Goal: Task Accomplishment & Management: Complete application form

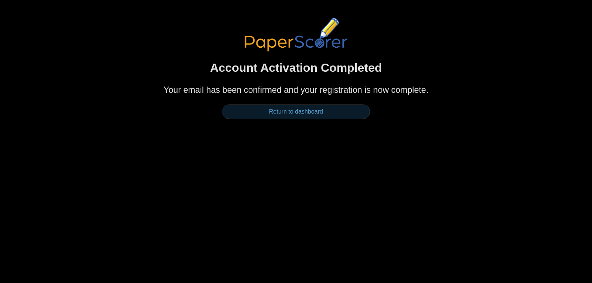
click at [275, 114] on link "Return to dashboard" at bounding box center [296, 111] width 148 height 15
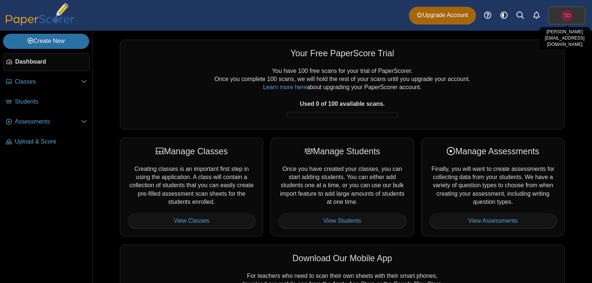
click at [569, 16] on span "TD" at bounding box center [566, 15] width 7 height 5
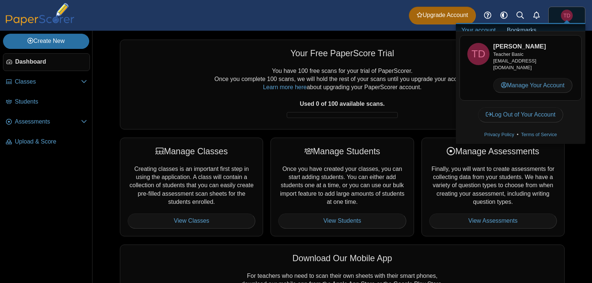
click at [31, 59] on span "Dashboard" at bounding box center [50, 62] width 71 height 8
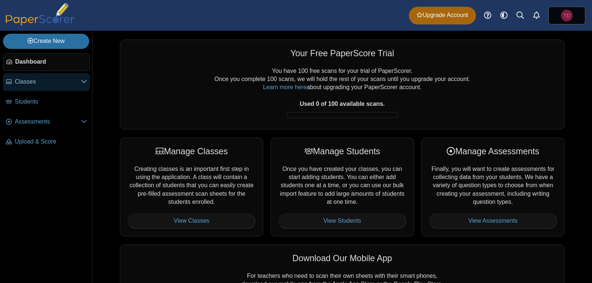
click at [37, 81] on span "Classes" at bounding box center [48, 82] width 66 height 8
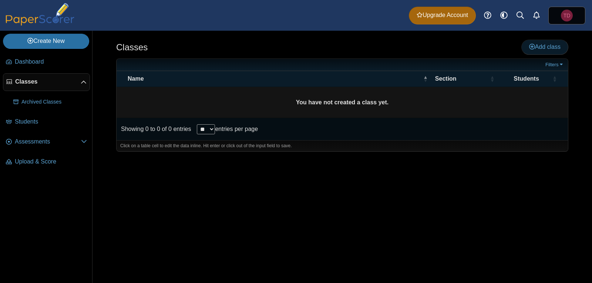
click at [545, 45] on span "Add class" at bounding box center [544, 47] width 31 height 6
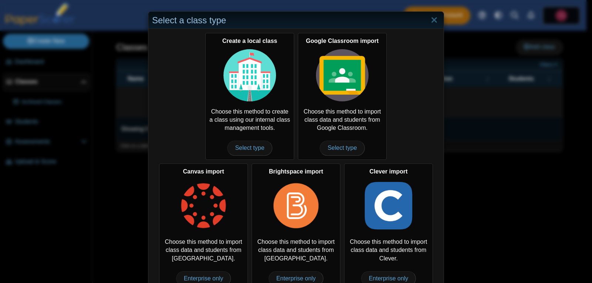
scroll to position [14, 0]
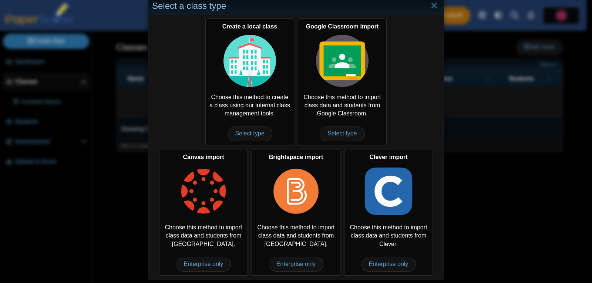
click at [456, 122] on div "Select a class type Create a local class Choose this method to create a class u…" at bounding box center [296, 141] width 592 height 283
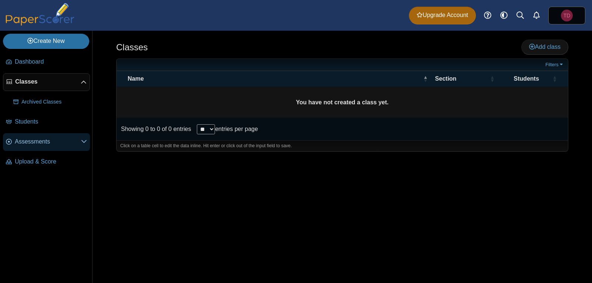
click at [50, 138] on span "Assessments" at bounding box center [48, 142] width 66 height 8
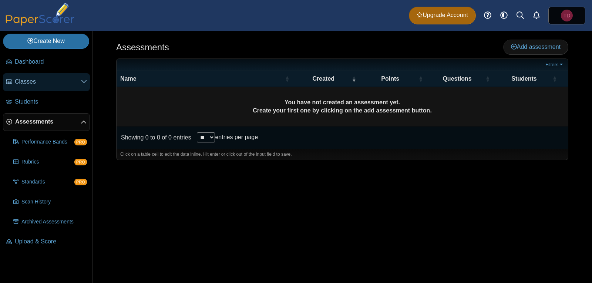
click at [75, 82] on span "Classes" at bounding box center [48, 82] width 66 height 8
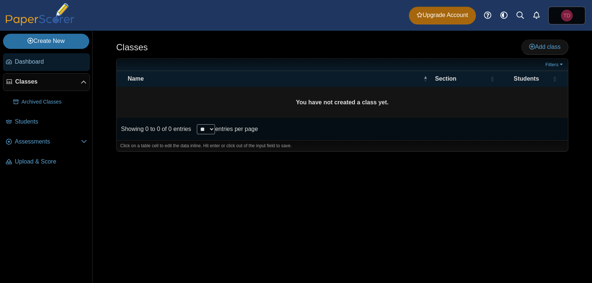
click at [27, 58] on span "Dashboard" at bounding box center [51, 62] width 72 height 8
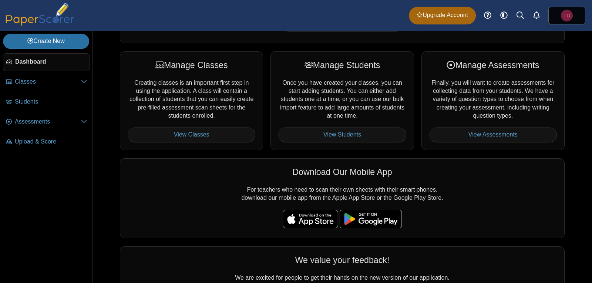
scroll to position [87, 0]
click at [494, 132] on link "View Assessments" at bounding box center [493, 134] width 128 height 15
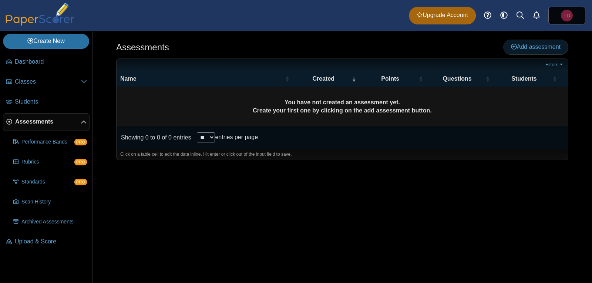
click at [536, 44] on span "Add assessment" at bounding box center [536, 47] width 50 height 6
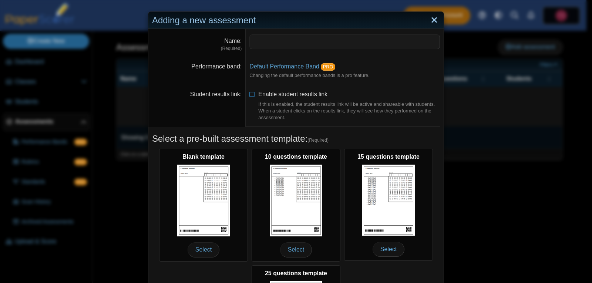
click at [431, 16] on link "Close" at bounding box center [433, 20] width 11 height 13
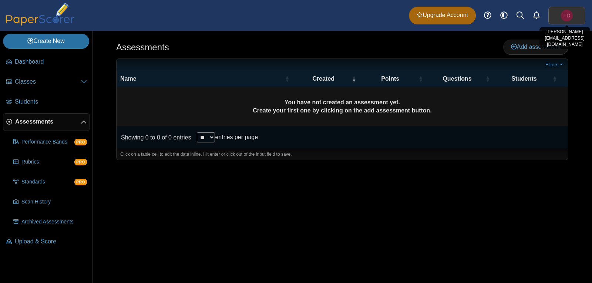
click at [570, 16] on span "TD" at bounding box center [566, 15] width 7 height 5
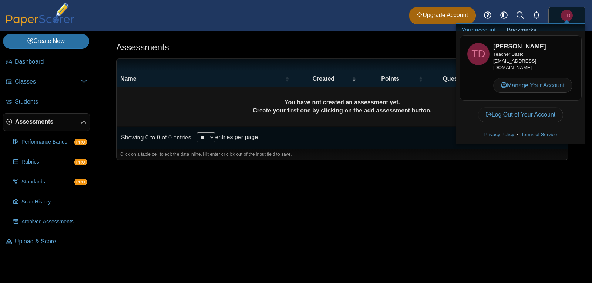
click at [394, 164] on div at bounding box center [342, 163] width 452 height 7
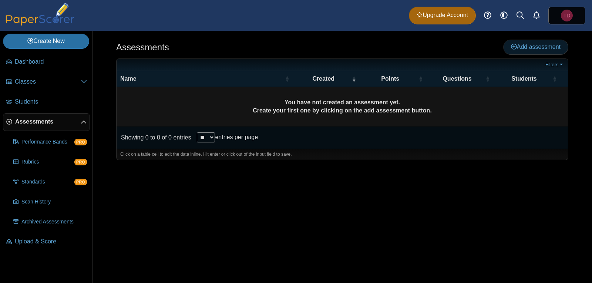
click at [547, 46] on span "Add assessment" at bounding box center [536, 47] width 50 height 6
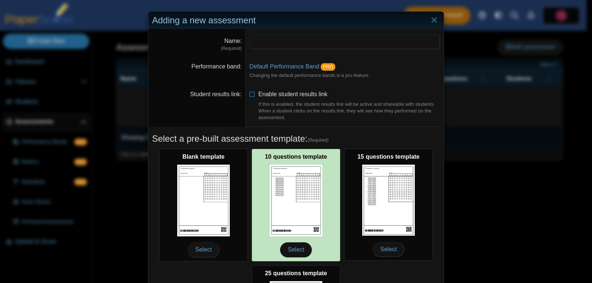
scroll to position [124, 0]
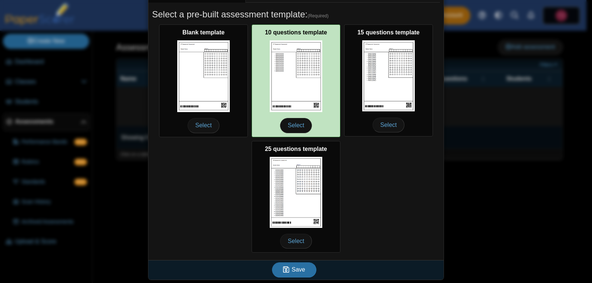
click at [290, 175] on img at bounding box center [296, 192] width 53 height 71
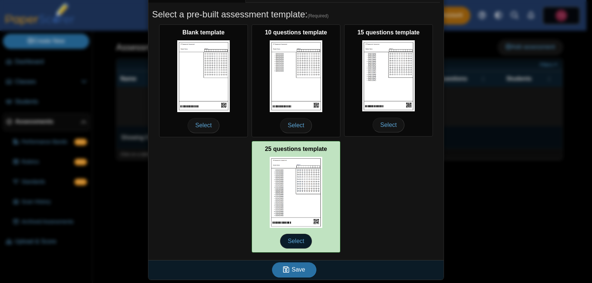
click at [290, 238] on span "Select" at bounding box center [296, 241] width 32 height 15
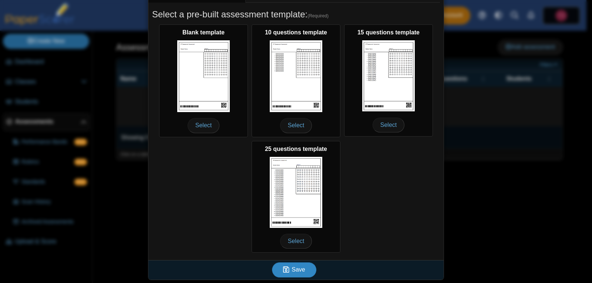
click at [289, 270] on icon "submit" at bounding box center [287, 269] width 9 height 8
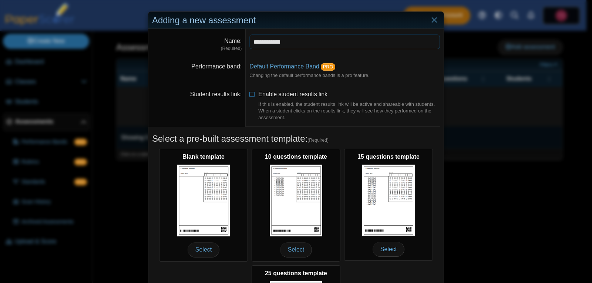
type input "**********"
click at [221, 109] on dt "Student results link" at bounding box center [196, 106] width 97 height 42
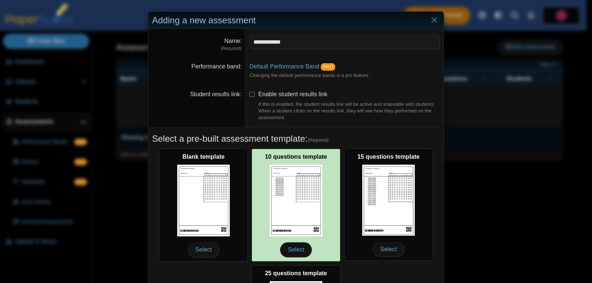
scroll to position [124, 0]
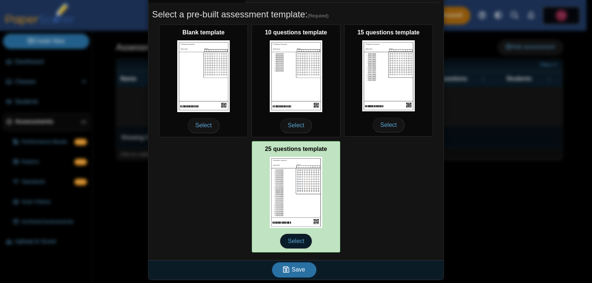
click at [294, 240] on span "Select" at bounding box center [296, 241] width 32 height 15
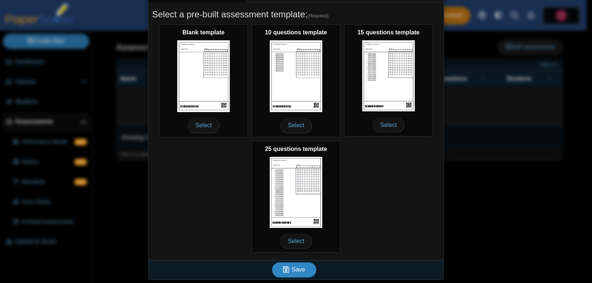
click at [291, 271] on span "Save" at bounding box center [297, 269] width 13 height 6
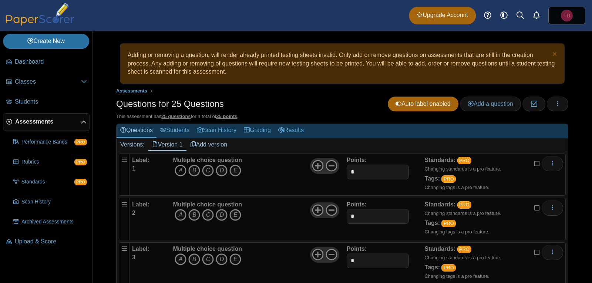
click at [179, 169] on icon "A" at bounding box center [181, 171] width 12 height 12
click at [258, 129] on link "Grading" at bounding box center [257, 131] width 34 height 14
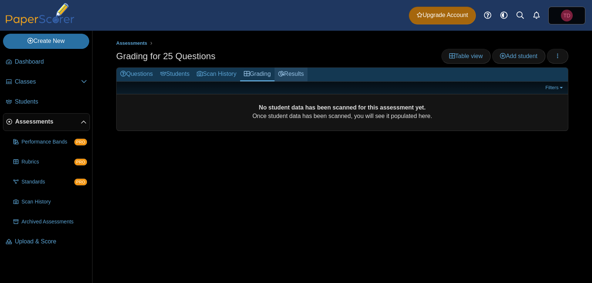
click at [284, 73] on use at bounding box center [281, 74] width 6 height 6
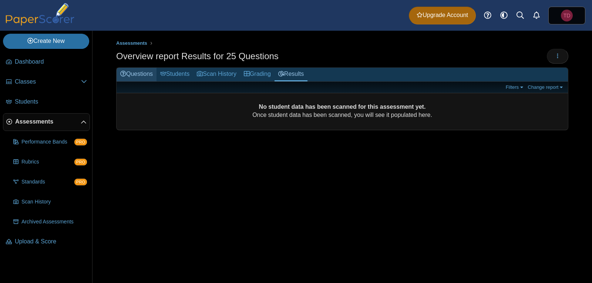
click at [142, 74] on link "Questions" at bounding box center [136, 75] width 40 height 14
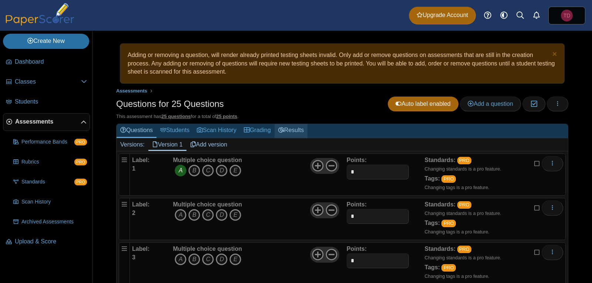
click at [300, 126] on link "Results" at bounding box center [290, 131] width 33 height 14
